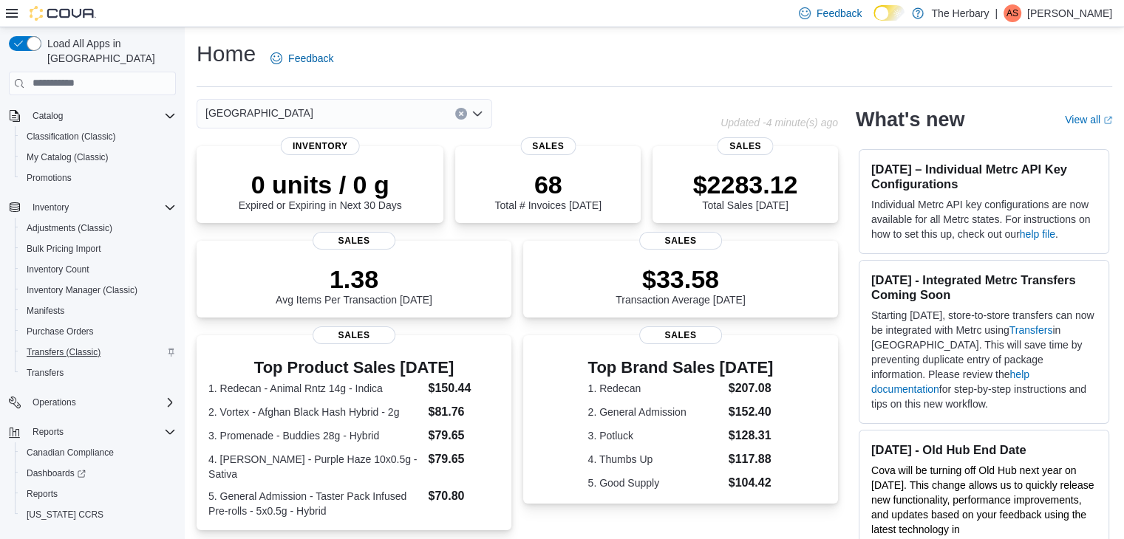
scroll to position [104, 0]
